Goal: Information Seeking & Learning: Check status

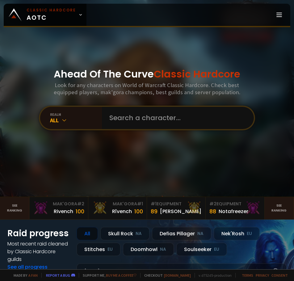
drag, startPoint x: 64, startPoint y: 34, endPoint x: 72, endPoint y: 37, distance: 8.9
drag, startPoint x: 67, startPoint y: 52, endPoint x: 57, endPoint y: 52, distance: 9.9
drag, startPoint x: 66, startPoint y: 55, endPoint x: 29, endPoint y: 40, distance: 39.9
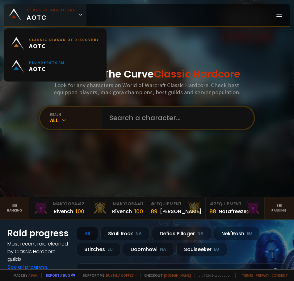
click at [50, 18] on span "Classic Hardcore AOTC" at bounding box center [51, 14] width 49 height 15
click at [49, 18] on span "Classic Hardcore AOTC" at bounding box center [51, 14] width 49 height 15
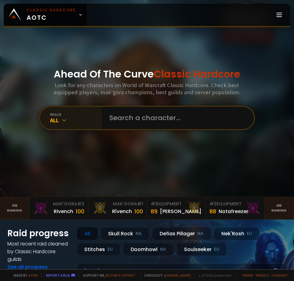
click at [61, 127] on div "realm All" at bounding box center [71, 118] width 62 height 22
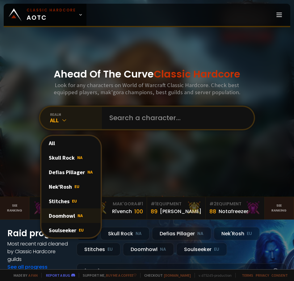
click at [65, 220] on div "Doomhowl NA" at bounding box center [70, 215] width 59 height 15
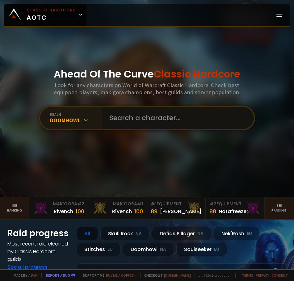
click at [117, 120] on input "text" at bounding box center [176, 118] width 141 height 22
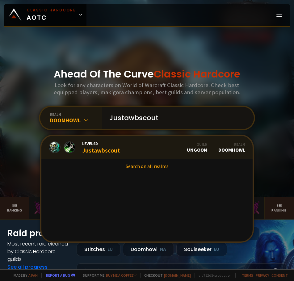
type input "Justawbscout"
click at [119, 144] on link "Level 60 Justawbscout Guild Ungoon Realm Doomhowl" at bounding box center [146, 147] width 211 height 23
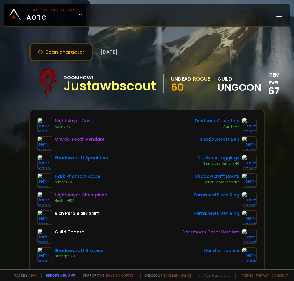
drag, startPoint x: 207, startPoint y: 141, endPoint x: 55, endPoint y: 42, distance: 182.3
click at [55, 42] on div "Scan character [DATE] Doomhowl Justawbscout Undead Rogue 60 guild Ungoon item l…" at bounding box center [147, 134] width 294 height 269
click at [52, 48] on button "Scan character" at bounding box center [61, 52] width 64 height 18
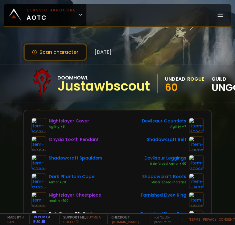
scroll to position [49, 0]
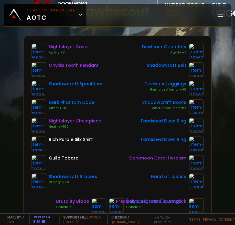
scroll to position [123, 0]
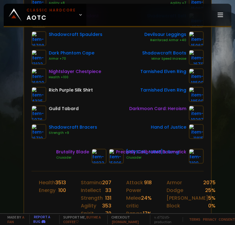
drag, startPoint x: 69, startPoint y: 56, endPoint x: 19, endPoint y: 79, distance: 55.1
click at [19, 79] on div "Scan character [DATE] Doomhowl Justawbscout Undead Rogue 60 guild Ungoon item l…" at bounding box center [117, 106] width 235 height 213
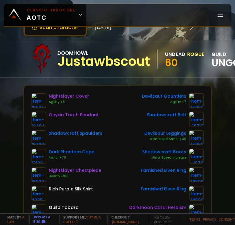
scroll to position [0, 0]
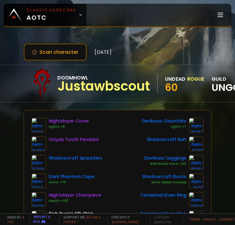
drag, startPoint x: 72, startPoint y: 102, endPoint x: 77, endPoint y: 103, distance: 5.3
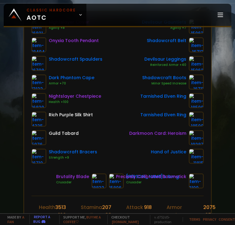
scroll to position [148, 0]
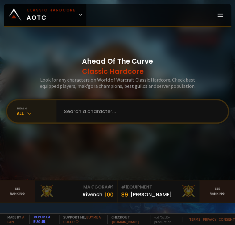
click at [54, 104] on div "realm All" at bounding box center [31, 111] width 49 height 22
click at [69, 110] on input "text" at bounding box center [140, 111] width 161 height 22
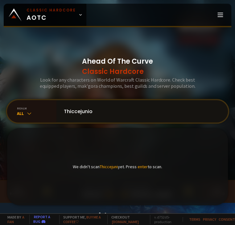
type input "Thiccejunior"
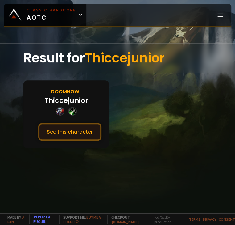
click at [61, 134] on button "See this character" at bounding box center [69, 132] width 63 height 18
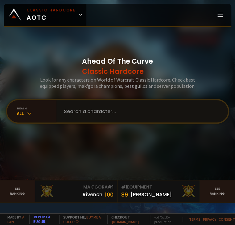
click at [104, 109] on input "text" at bounding box center [140, 111] width 161 height 22
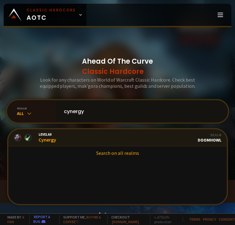
type input "cynergy"
click at [62, 139] on link "Level 60 Cynergy Guild Ungoon Realm Doomhowl" at bounding box center [117, 137] width 219 height 17
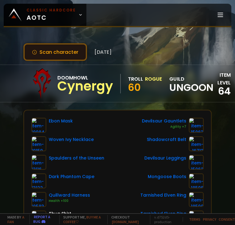
click at [48, 52] on button "Scan character" at bounding box center [55, 52] width 64 height 18
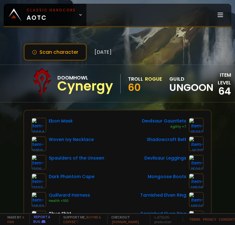
click at [228, 18] on div "Home Progress Equipment Mak'gora Guilds" at bounding box center [158, 15] width 145 height 22
drag, startPoint x: 204, startPoint y: 21, endPoint x: 195, endPoint y: 17, distance: 10.0
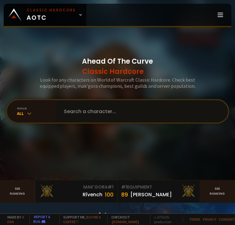
click at [87, 116] on input "text" at bounding box center [140, 111] width 161 height 22
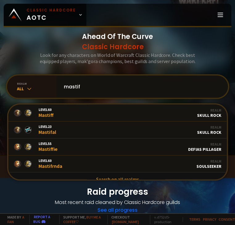
drag, startPoint x: 90, startPoint y: 85, endPoint x: -8, endPoint y: 77, distance: 97.8
click at [0, 77] on html "Classic Hardcore AOTC Home Progress Equipment Mak'gora Guilds Population Statis…" at bounding box center [117, 112] width 235 height 225
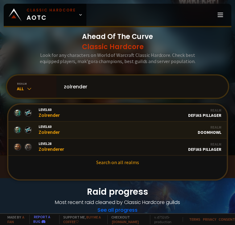
type input "zolrender"
click at [57, 130] on div "Level 60 Zolrender" at bounding box center [49, 129] width 21 height 10
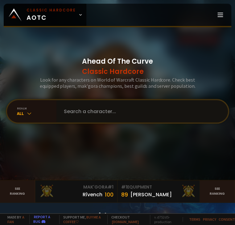
click at [83, 110] on input "text" at bounding box center [140, 111] width 161 height 22
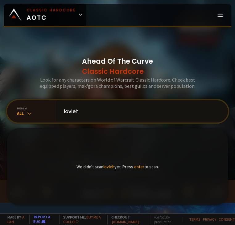
drag, startPoint x: 101, startPoint y: 107, endPoint x: -15, endPoint y: 80, distance: 119.2
click at [0, 80] on html "Classic Hardcore AOTC Home Progress Equipment Mak'gora Guilds Population Statis…" at bounding box center [117, 112] width 235 height 225
type input "scryix"
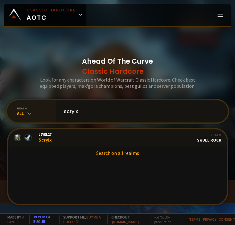
drag, startPoint x: 59, startPoint y: 109, endPoint x: 36, endPoint y: 108, distance: 23.2
click at [37, 108] on div "realm All scryix Level 27 Scryix Guild Peripatetic Realm Skull Rock Search on a…" at bounding box center [118, 111] width 224 height 25
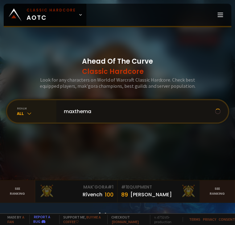
type input "maxthemad"
type input "c"
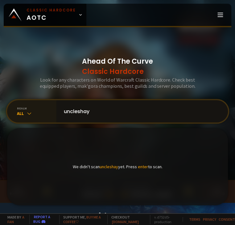
type input "unclesha"
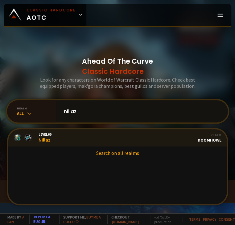
type input "nillaz"
click at [70, 132] on link "Level 60 Nillaz Guild Ungoon Realm Doomhowl" at bounding box center [117, 137] width 219 height 17
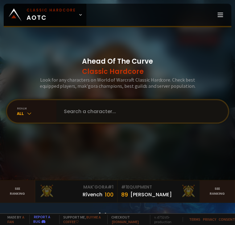
click at [102, 100] on input "text" at bounding box center [140, 111] width 161 height 22
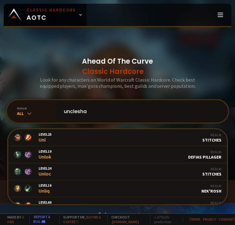
type input "uncleshay"
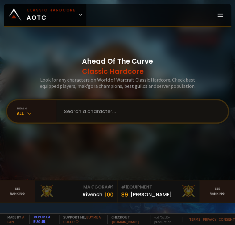
click at [83, 108] on input "text" at bounding box center [140, 111] width 161 height 22
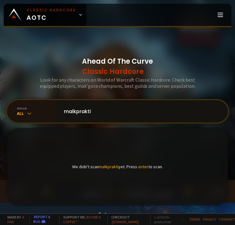
type input "malkpraktis"
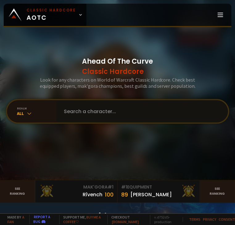
drag, startPoint x: 70, startPoint y: 106, endPoint x: 78, endPoint y: 109, distance: 8.2
click at [77, 109] on input "text" at bounding box center [140, 111] width 161 height 22
type input ","
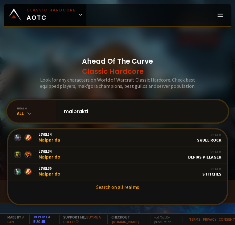
type input "malpraktis"
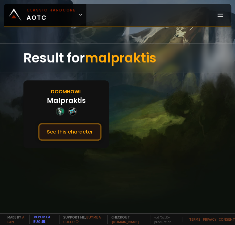
click at [70, 128] on button "See this character" at bounding box center [69, 132] width 63 height 18
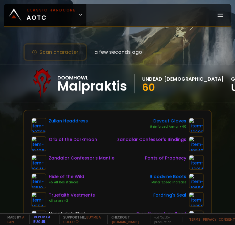
drag, startPoint x: 79, startPoint y: 122, endPoint x: 84, endPoint y: 123, distance: 5.0
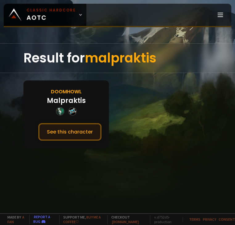
click at [92, 125] on button "See this character" at bounding box center [69, 132] width 63 height 18
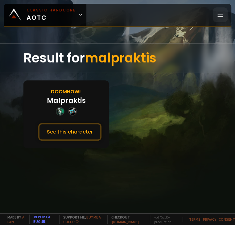
click at [218, 17] on icon at bounding box center [220, 14] width 7 height 7
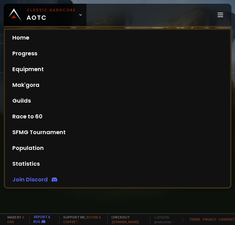
click at [165, 209] on div "Result for malpraktis Doomhowl Malpraktis See this character" at bounding box center [117, 128] width 235 height 170
click at [224, 16] on icon at bounding box center [220, 14] width 7 height 7
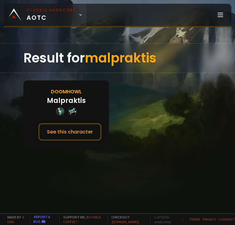
click at [65, 21] on span "Classic Hardcore AOTC" at bounding box center [51, 14] width 49 height 15
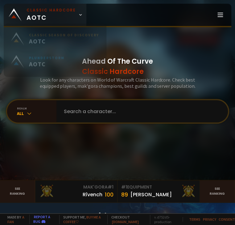
click at [65, 21] on span "Classic Hardcore AOTC" at bounding box center [51, 14] width 49 height 15
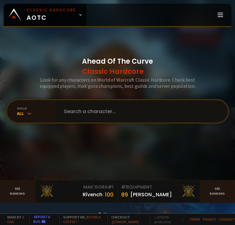
click at [117, 115] on input "text" at bounding box center [140, 111] width 161 height 22
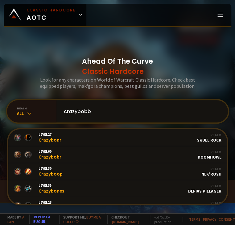
type input "crazybobby"
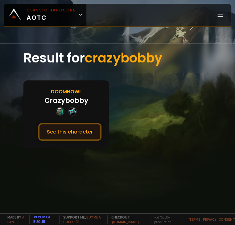
click at [75, 136] on button "See this character" at bounding box center [69, 132] width 63 height 18
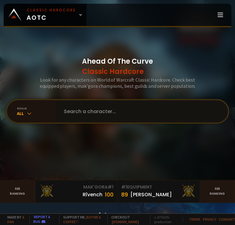
click at [93, 119] on input "text" at bounding box center [140, 111] width 161 height 22
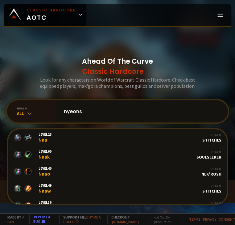
type input "nyeonss"
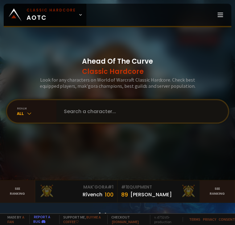
click at [94, 106] on input "text" at bounding box center [140, 111] width 161 height 22
type input "itsmeee"
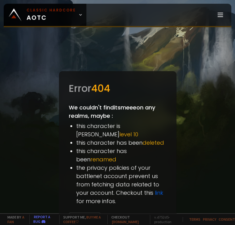
drag, startPoint x: 104, startPoint y: 109, endPoint x: 110, endPoint y: 108, distance: 6.2
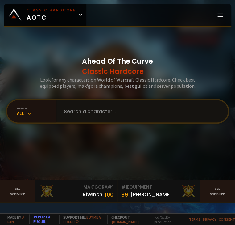
click at [108, 109] on input "text" at bounding box center [140, 111] width 161 height 22
type input "itsmeee"
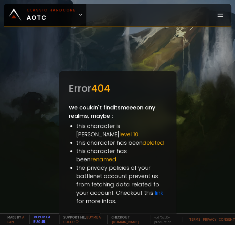
click at [59, 42] on div at bounding box center [117, 112] width 235 height 225
